Goal: Information Seeking & Learning: Stay updated

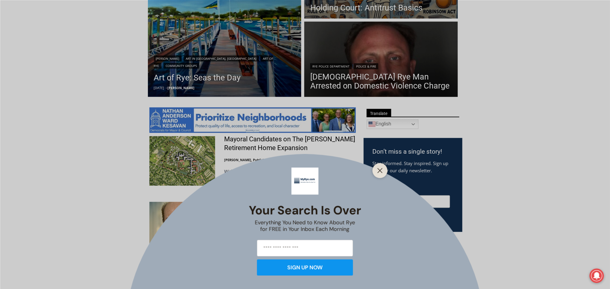
scroll to position [227, 0]
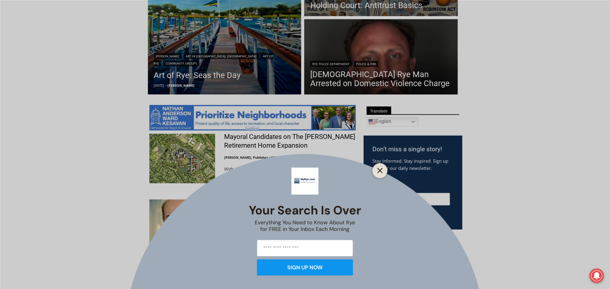
click at [380, 169] on icon "Close" at bounding box center [379, 170] width 5 height 5
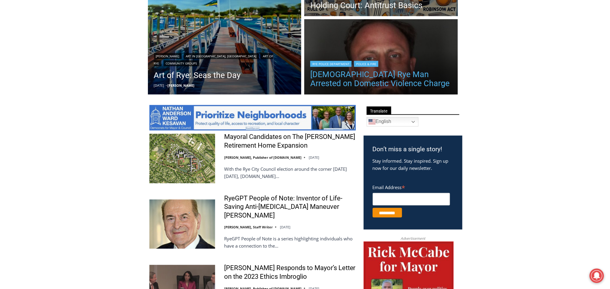
click at [409, 71] on link "[DEMOGRAPHIC_DATA] Rye Man Arrested on Domestic Violence Charge" at bounding box center [381, 79] width 142 height 18
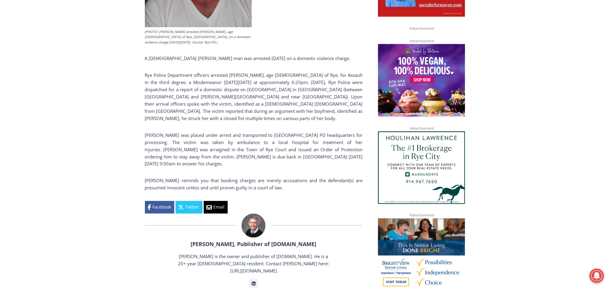
scroll to position [377, 0]
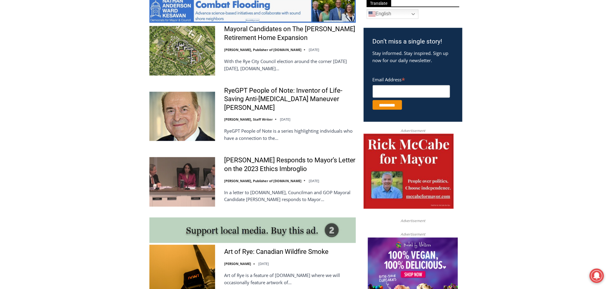
scroll to position [336, 0]
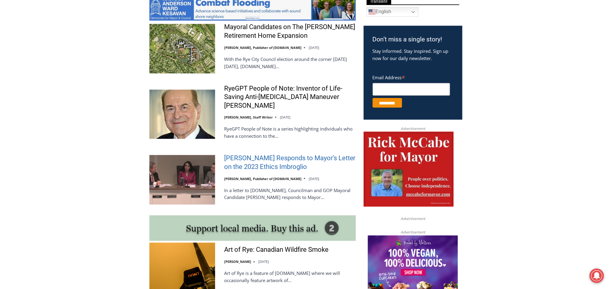
click at [277, 158] on link "[PERSON_NAME] Responds to Mayor’s Letter on the 2023 Ethics Imbroglio" at bounding box center [290, 162] width 132 height 17
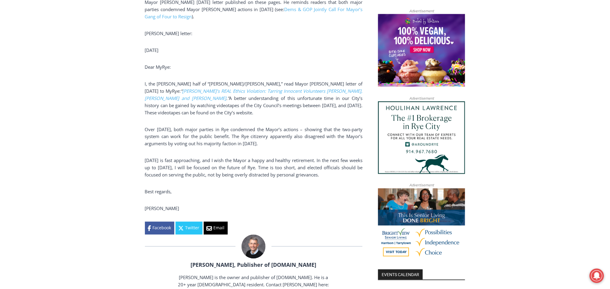
scroll to position [404, 0]
